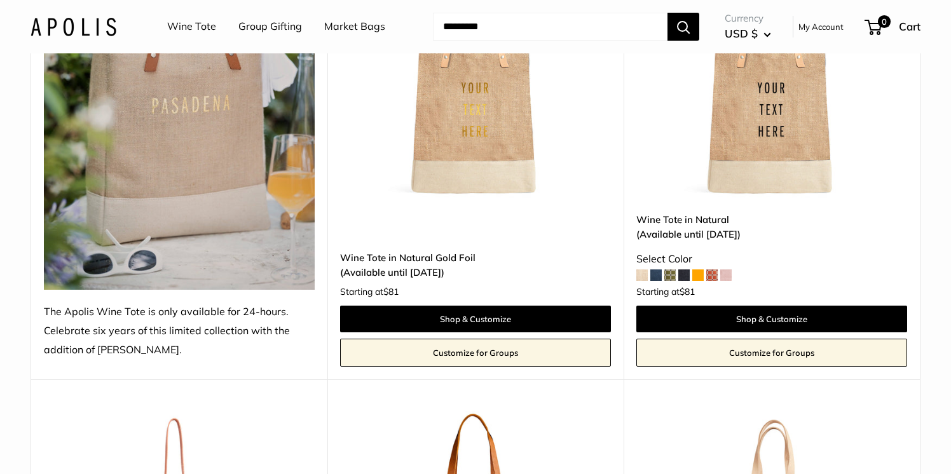
scroll to position [297, 0]
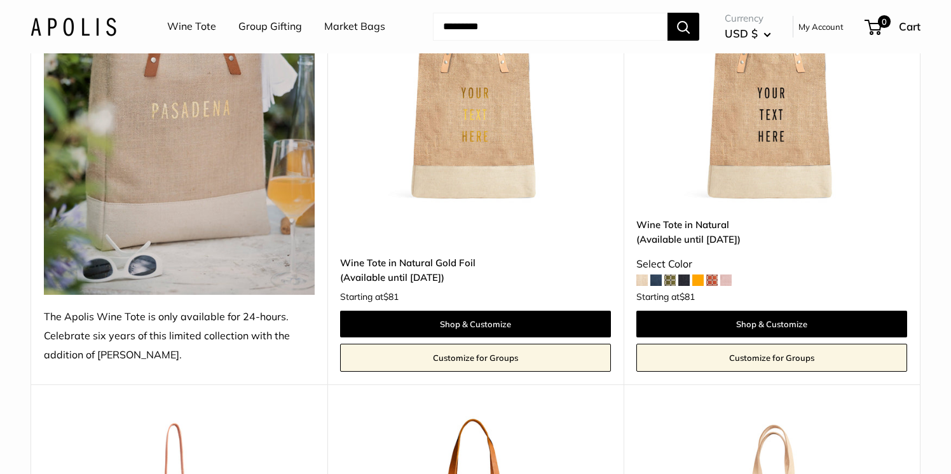
click at [723, 278] on span at bounding box center [725, 280] width 11 height 11
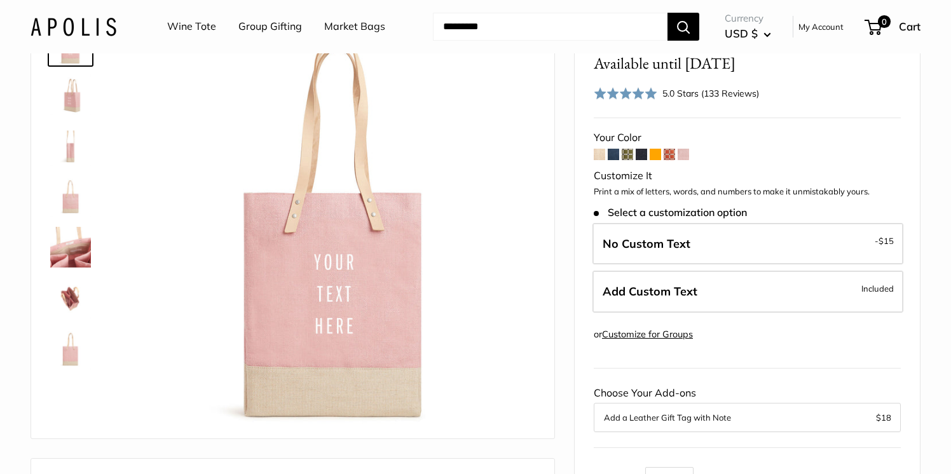
click at [670, 150] on span at bounding box center [669, 154] width 11 height 11
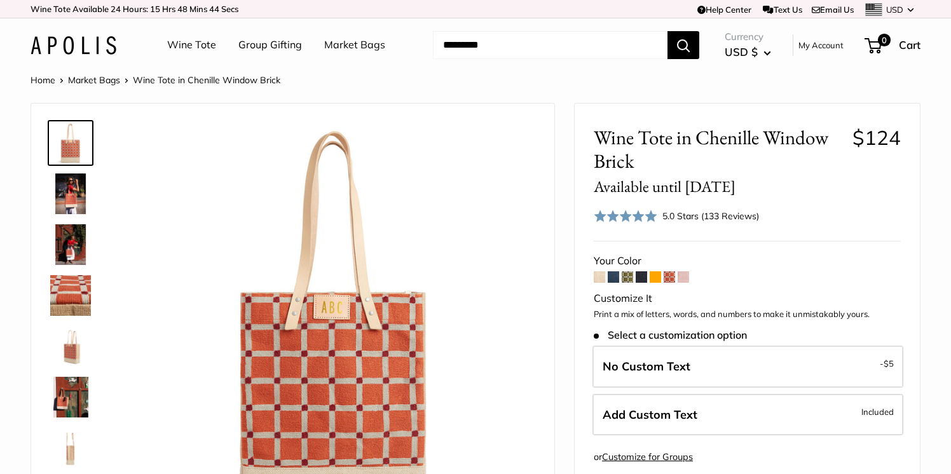
click at [654, 275] on span at bounding box center [655, 276] width 11 height 11
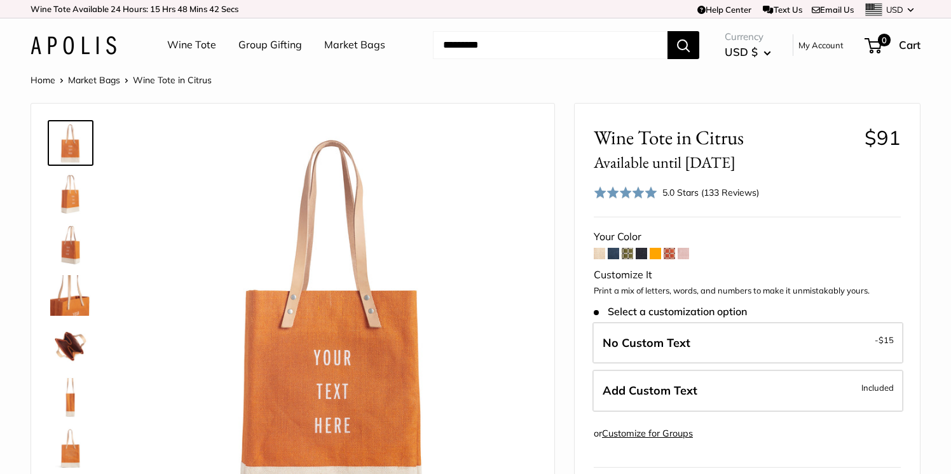
click at [637, 254] on span at bounding box center [641, 253] width 11 height 11
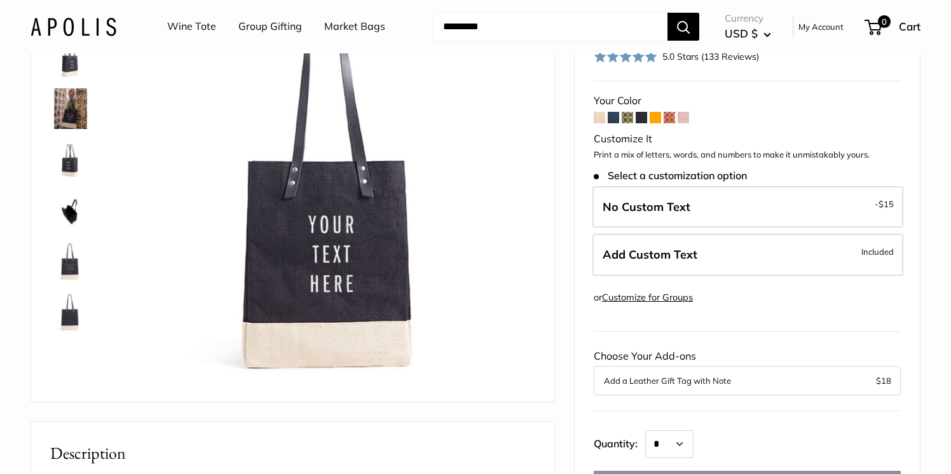
scroll to position [118, 0]
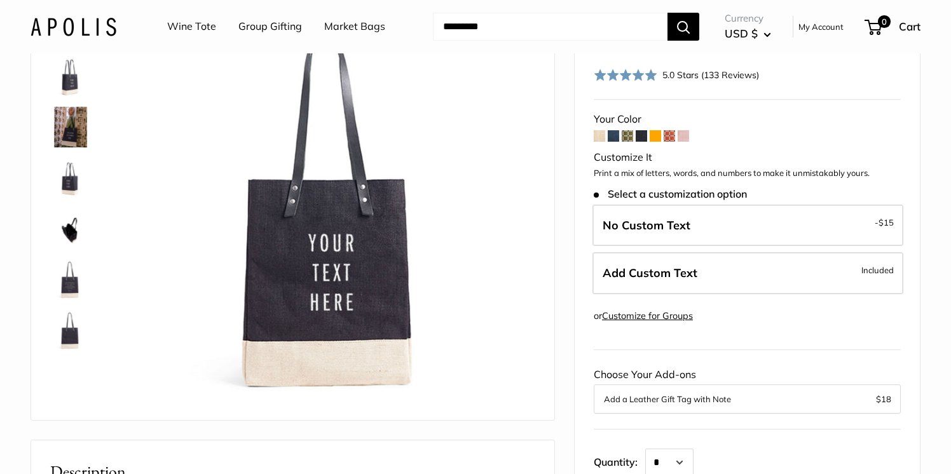
click at [624, 133] on span at bounding box center [627, 135] width 11 height 11
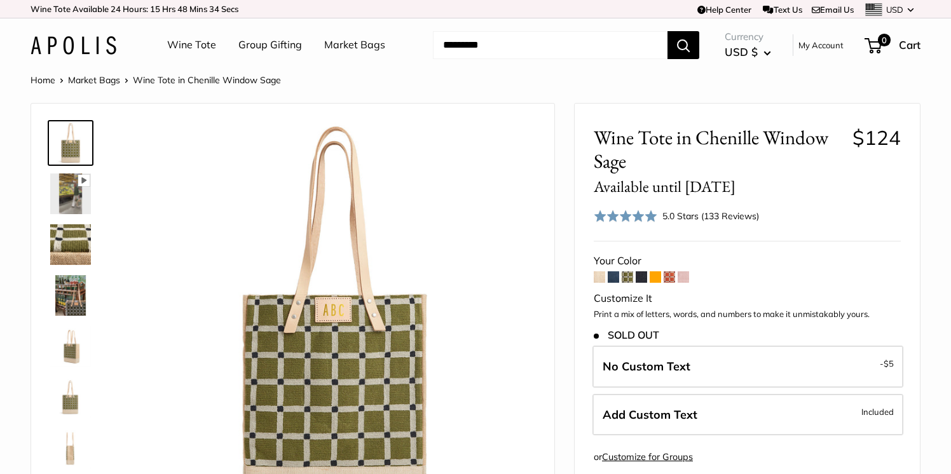
click at [611, 279] on span at bounding box center [613, 276] width 11 height 11
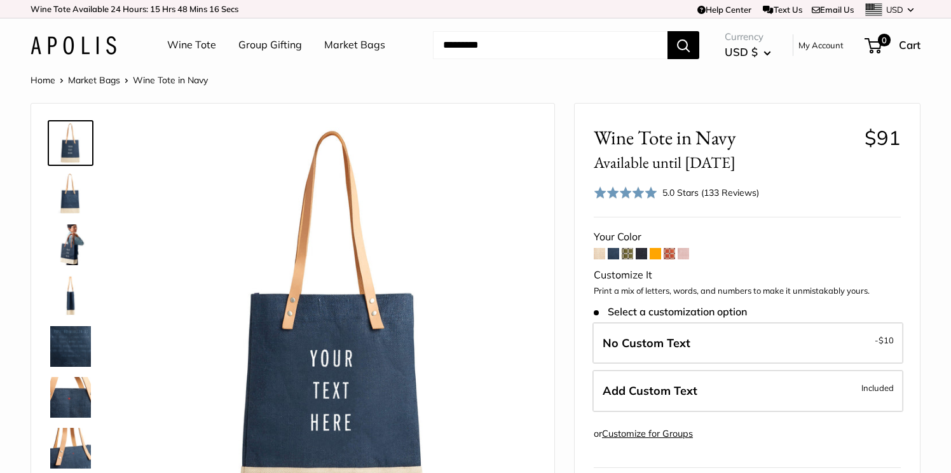
click at [191, 41] on link "Wine Tote" at bounding box center [191, 45] width 49 height 19
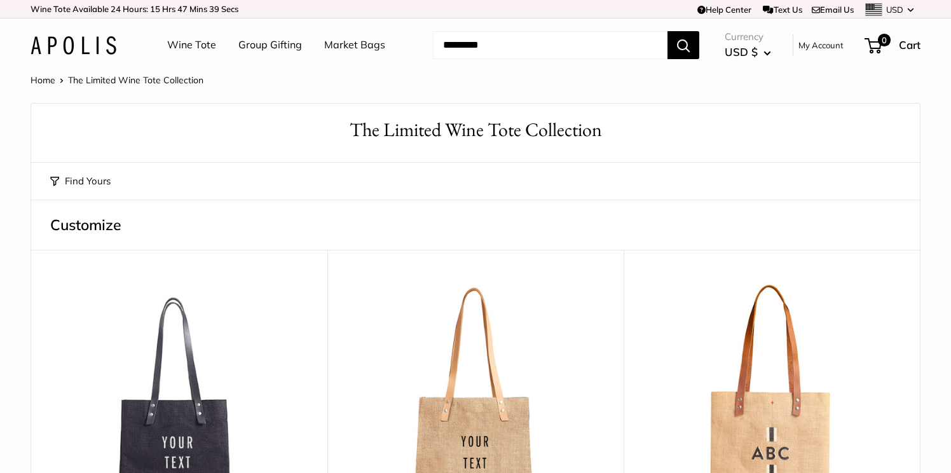
click at [366, 44] on link "Market Bags" at bounding box center [354, 45] width 61 height 19
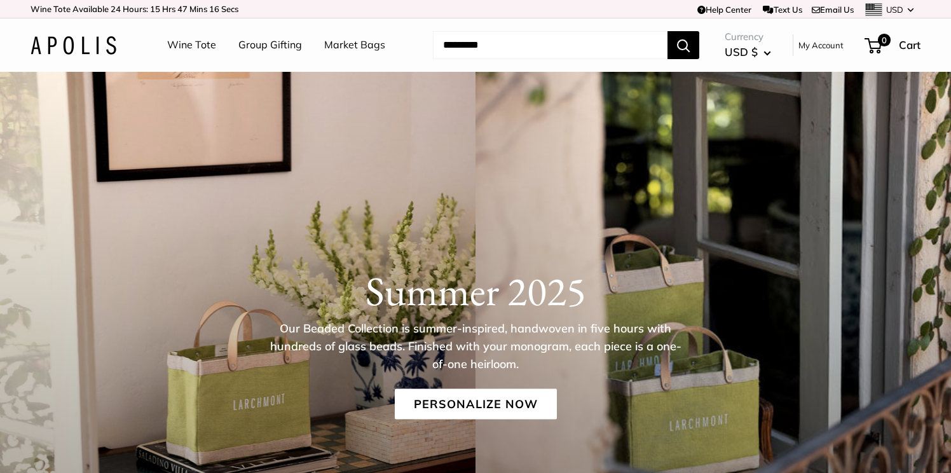
click at [286, 45] on link "Group Gifting" at bounding box center [270, 45] width 64 height 19
